Goal: Task Accomplishment & Management: Use online tool/utility

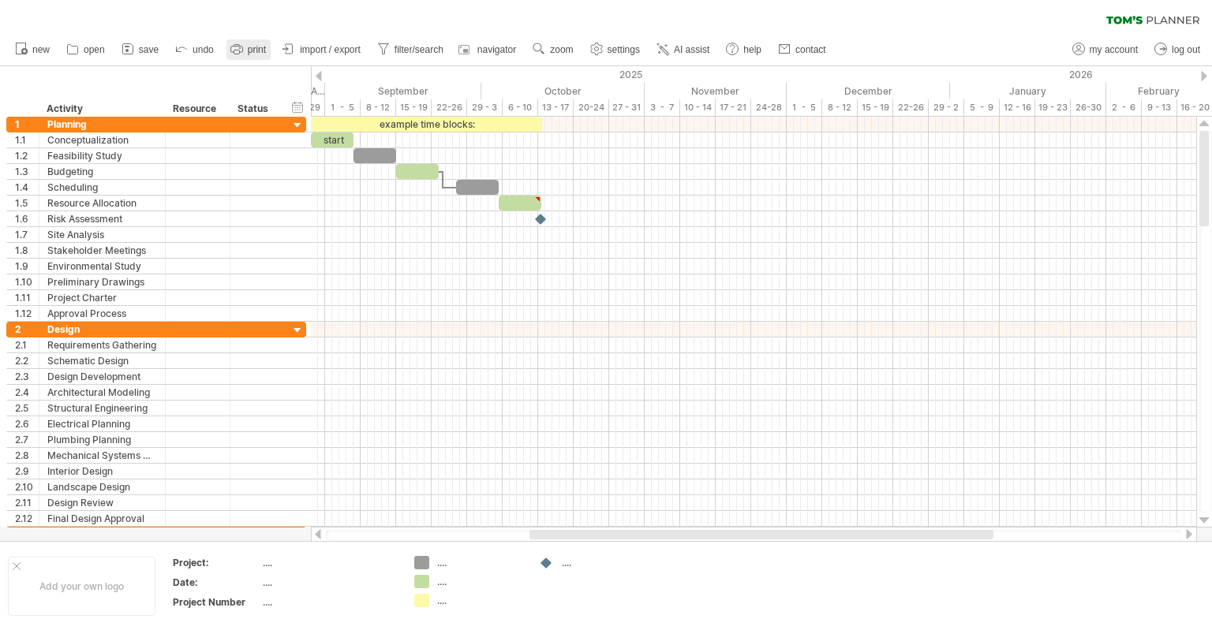
click at [254, 43] on link "print" at bounding box center [248, 49] width 44 height 21
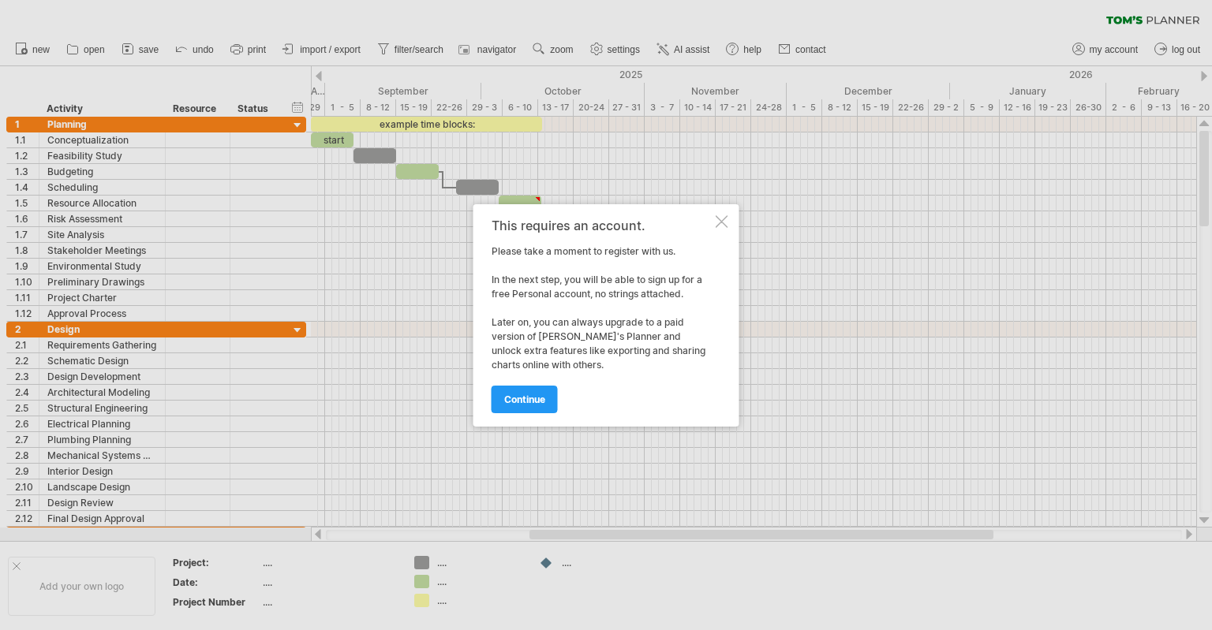
click at [723, 216] on div at bounding box center [721, 221] width 13 height 13
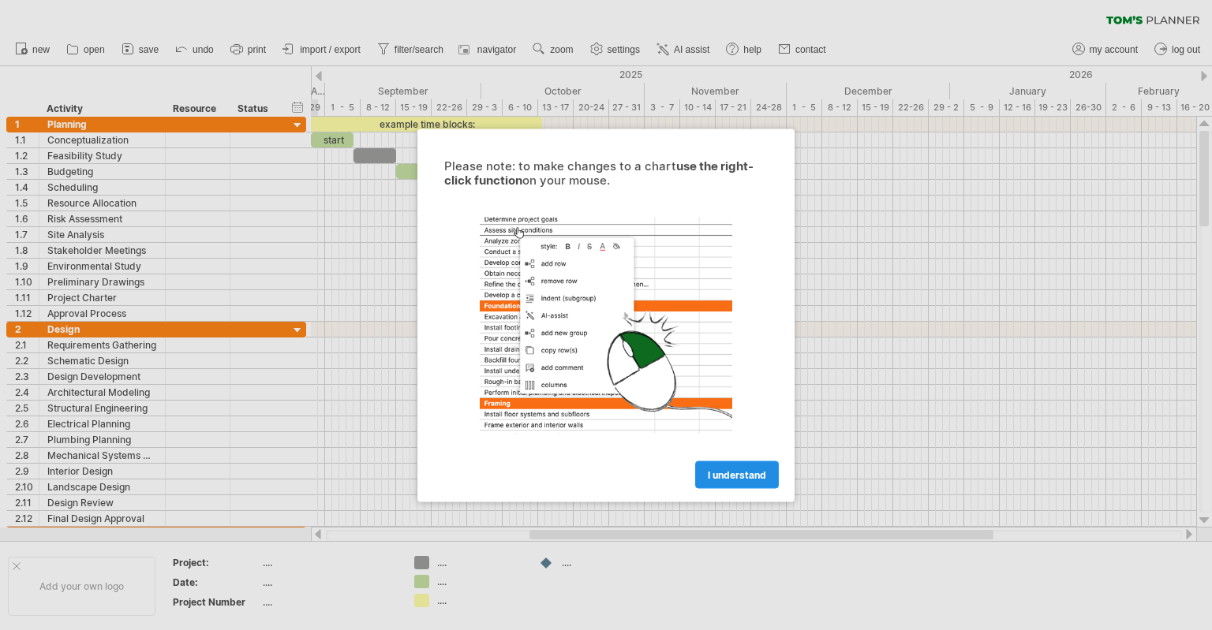
click at [718, 472] on span "I understand" at bounding box center [737, 475] width 58 height 12
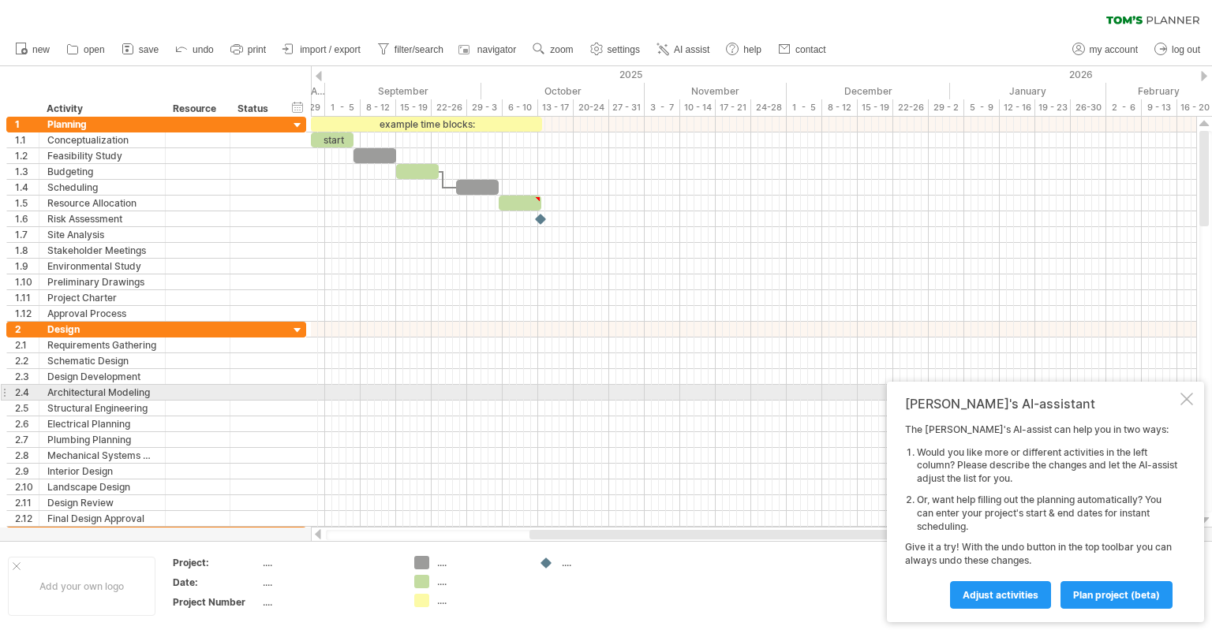
click at [1179, 398] on div "Tom's AI-assistant The Tom's AI-assist can help you in two ways: Would you like…" at bounding box center [1045, 502] width 317 height 241
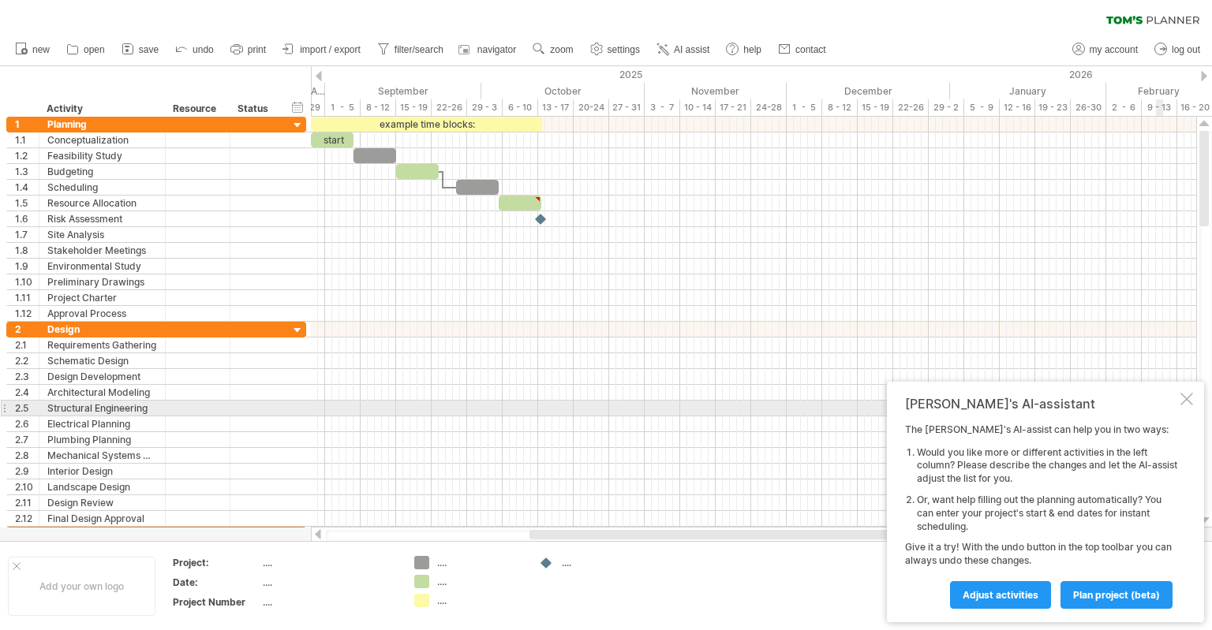
click at [1188, 405] on div at bounding box center [1186, 399] width 13 height 13
